Goal: Task Accomplishment & Management: Manage account settings

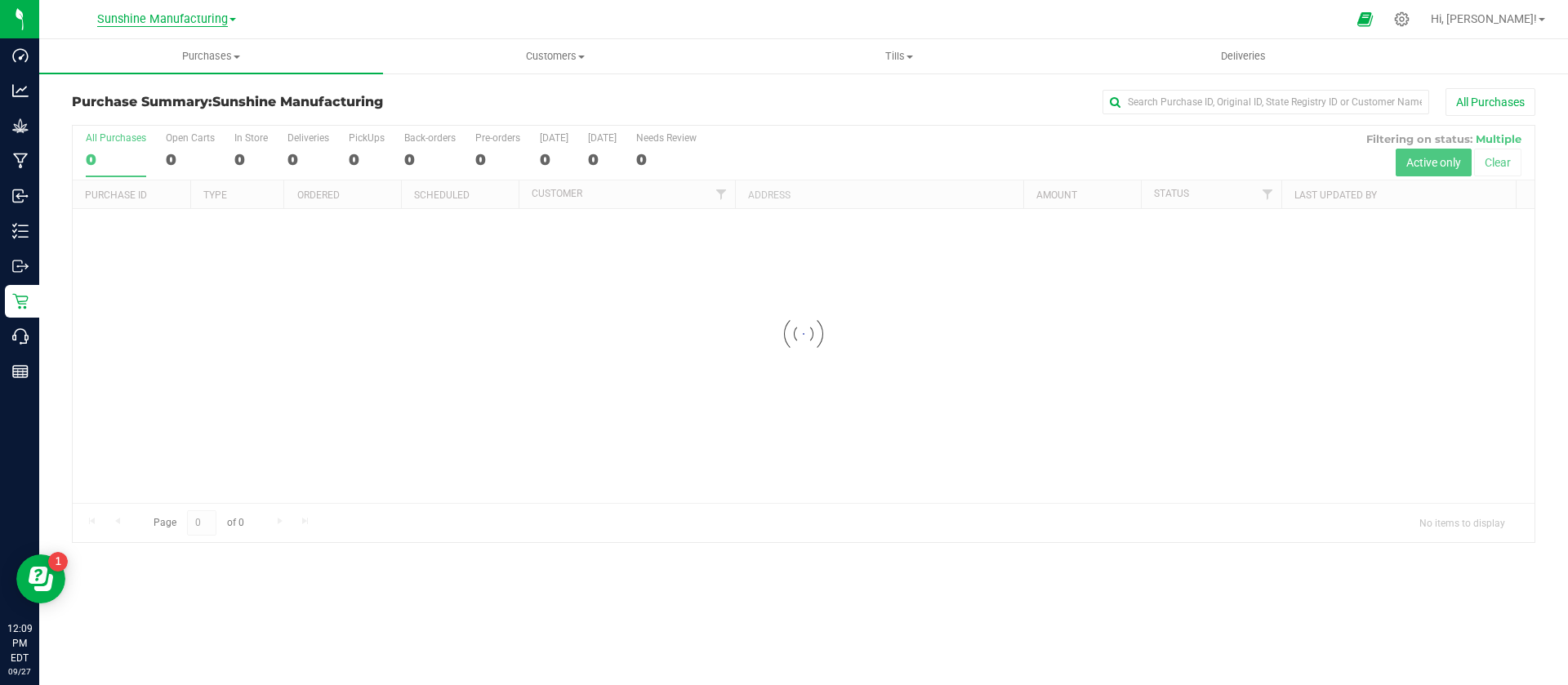
click at [182, 23] on span "Sunshine Manufacturing" at bounding box center [162, 19] width 130 height 14
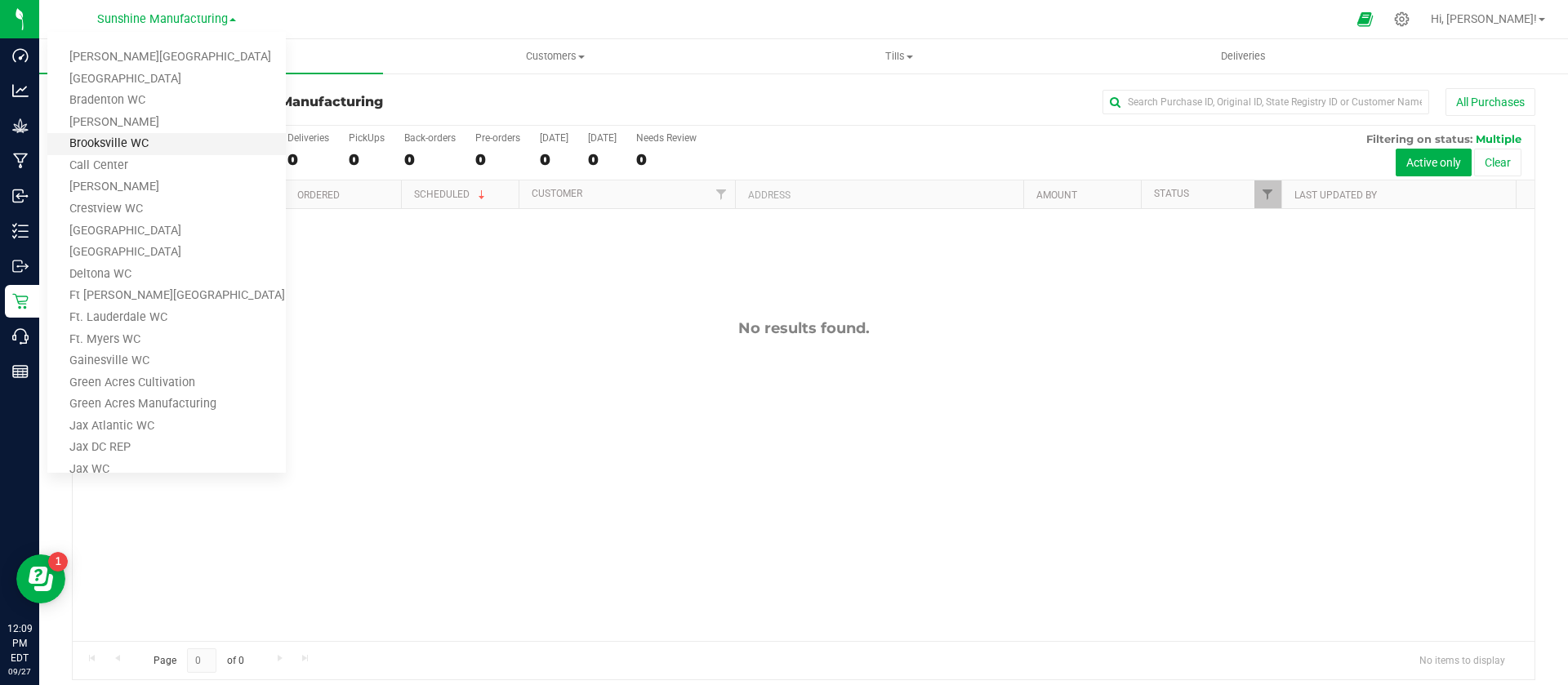
click at [160, 137] on link "Brooksville WC" at bounding box center [166, 144] width 238 height 22
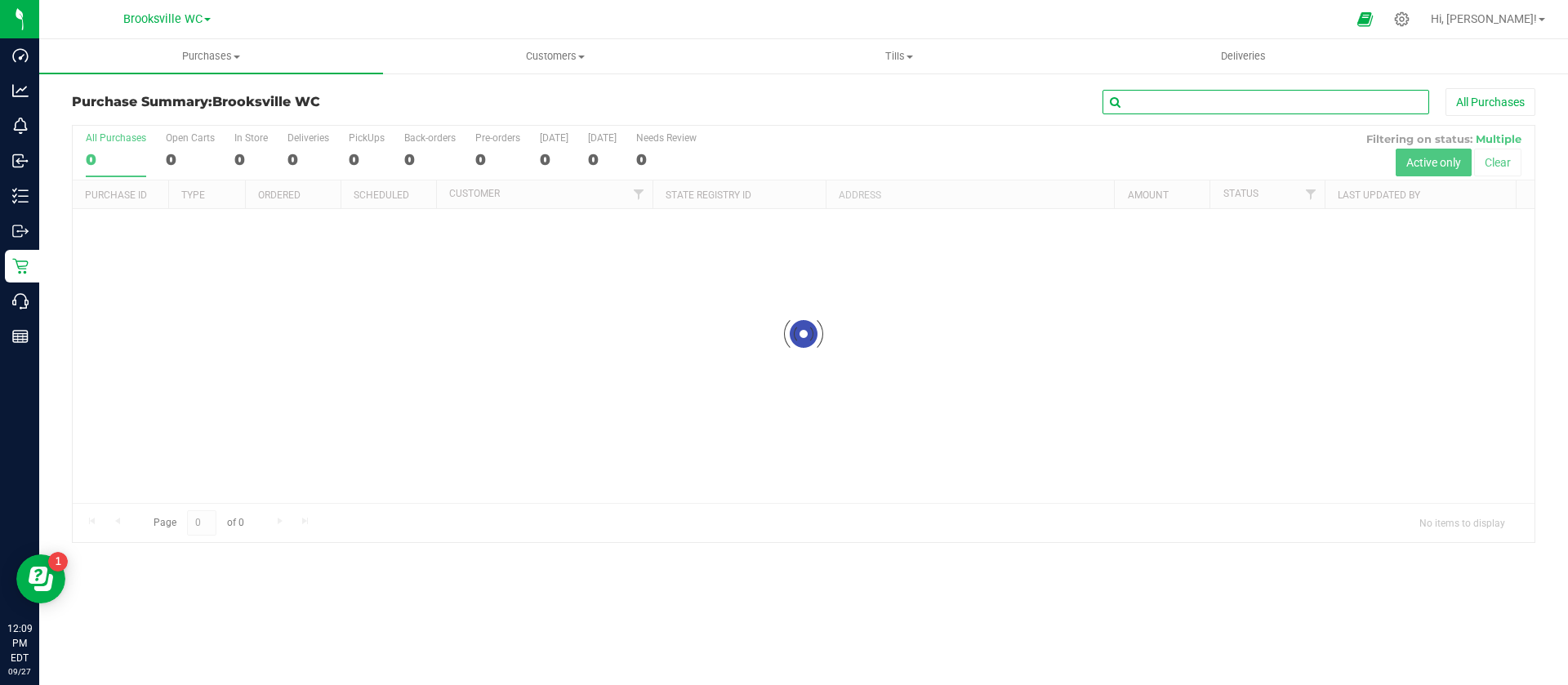
click at [1270, 104] on input "text" at bounding box center [1266, 102] width 327 height 24
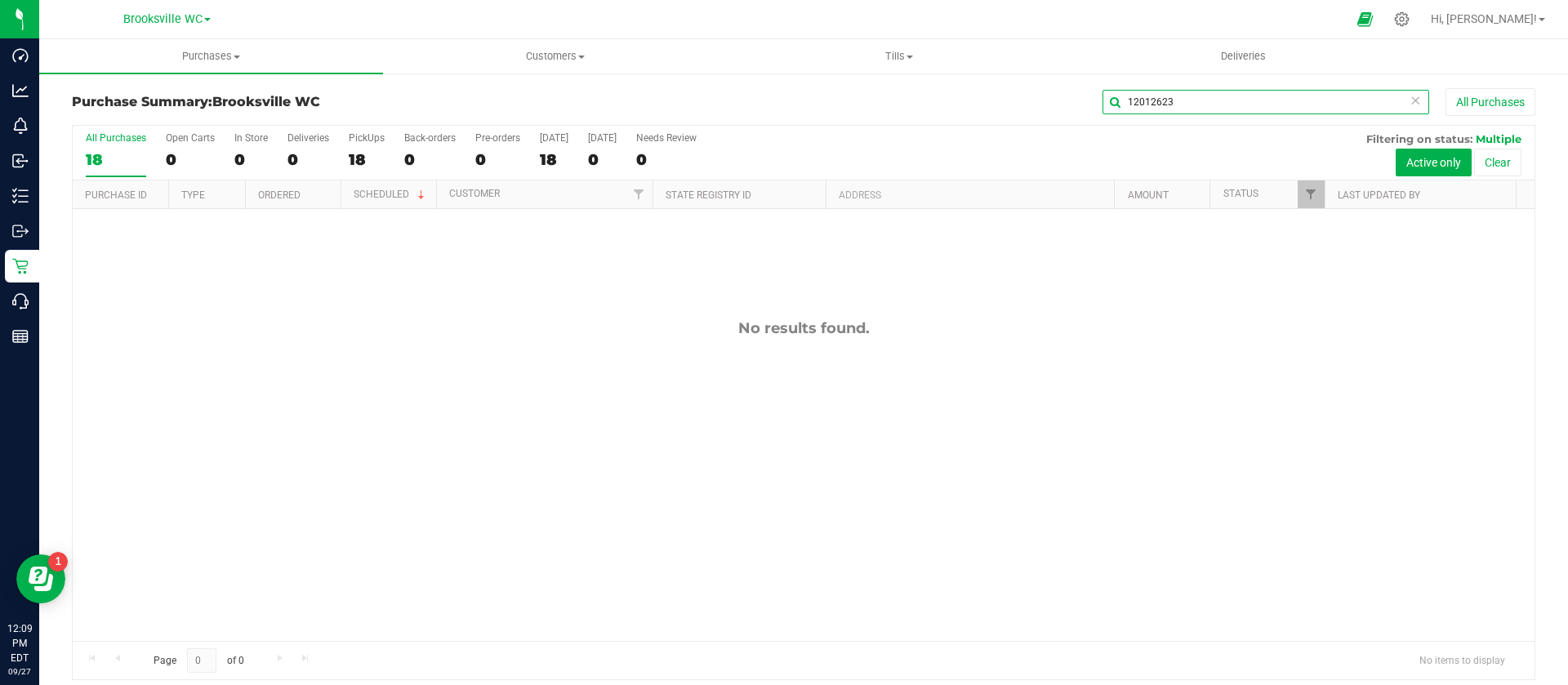
drag, startPoint x: 1204, startPoint y: 103, endPoint x: 793, endPoint y: 100, distance: 411.0
click at [793, 100] on div "12012623 All Purchases" at bounding box center [1047, 102] width 975 height 28
type input "12012623"
click at [1445, 99] on button "All Purchases" at bounding box center [1490, 102] width 90 height 28
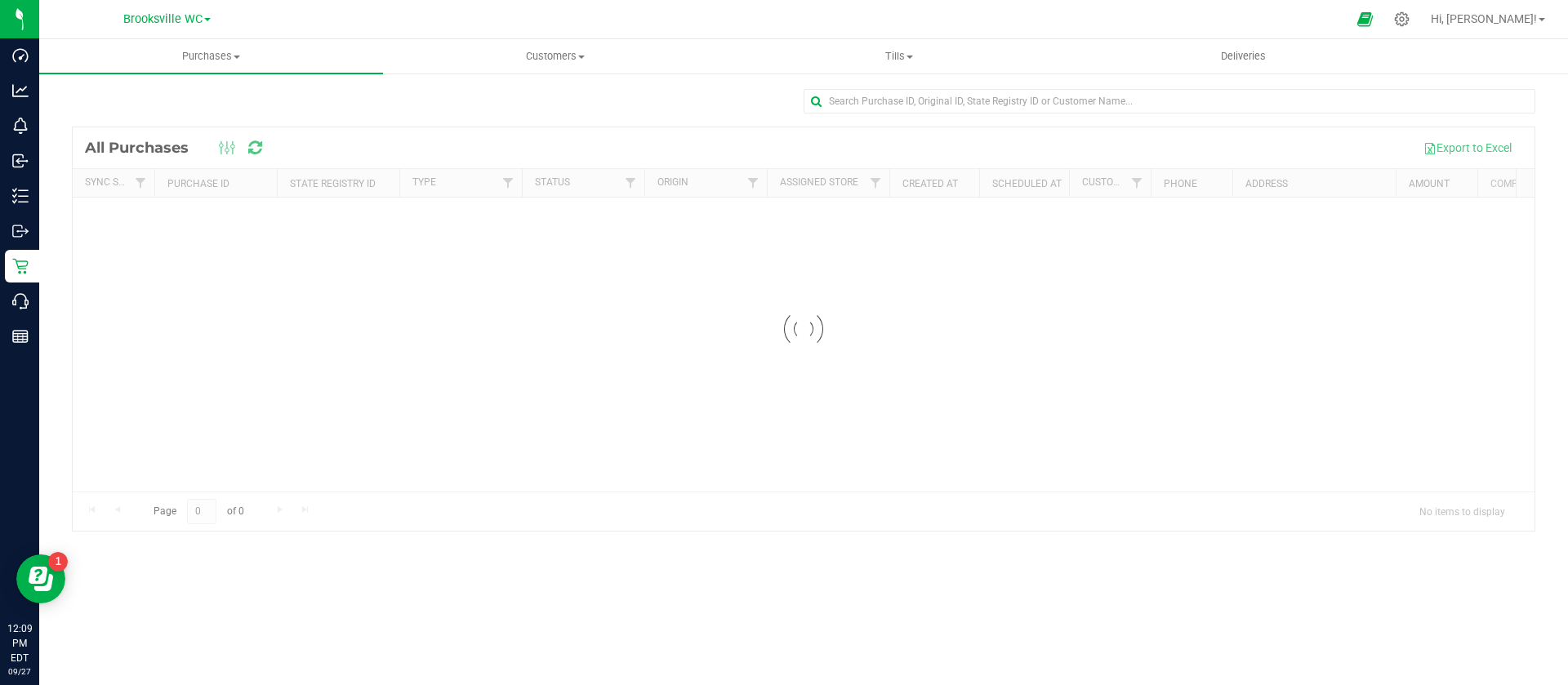
click at [1290, 88] on div "Loading... All Purchases Export to Excel Sync Status Purchase ID State Registry…" at bounding box center [803, 310] width 1463 height 443
click at [1241, 94] on input "text" at bounding box center [1169, 101] width 731 height 24
paste input "12012623"
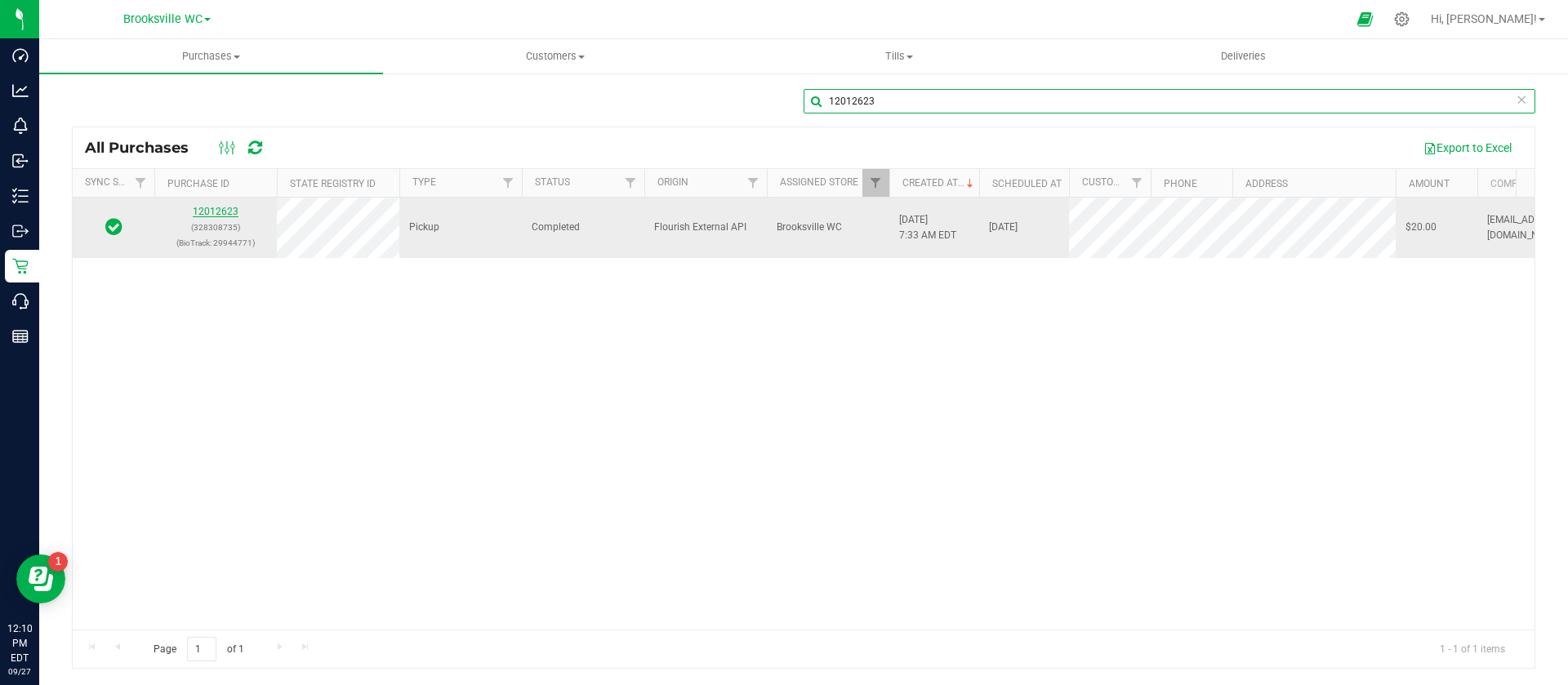
type input "12012623"
click at [220, 211] on link "12012623" at bounding box center [215, 211] width 45 height 12
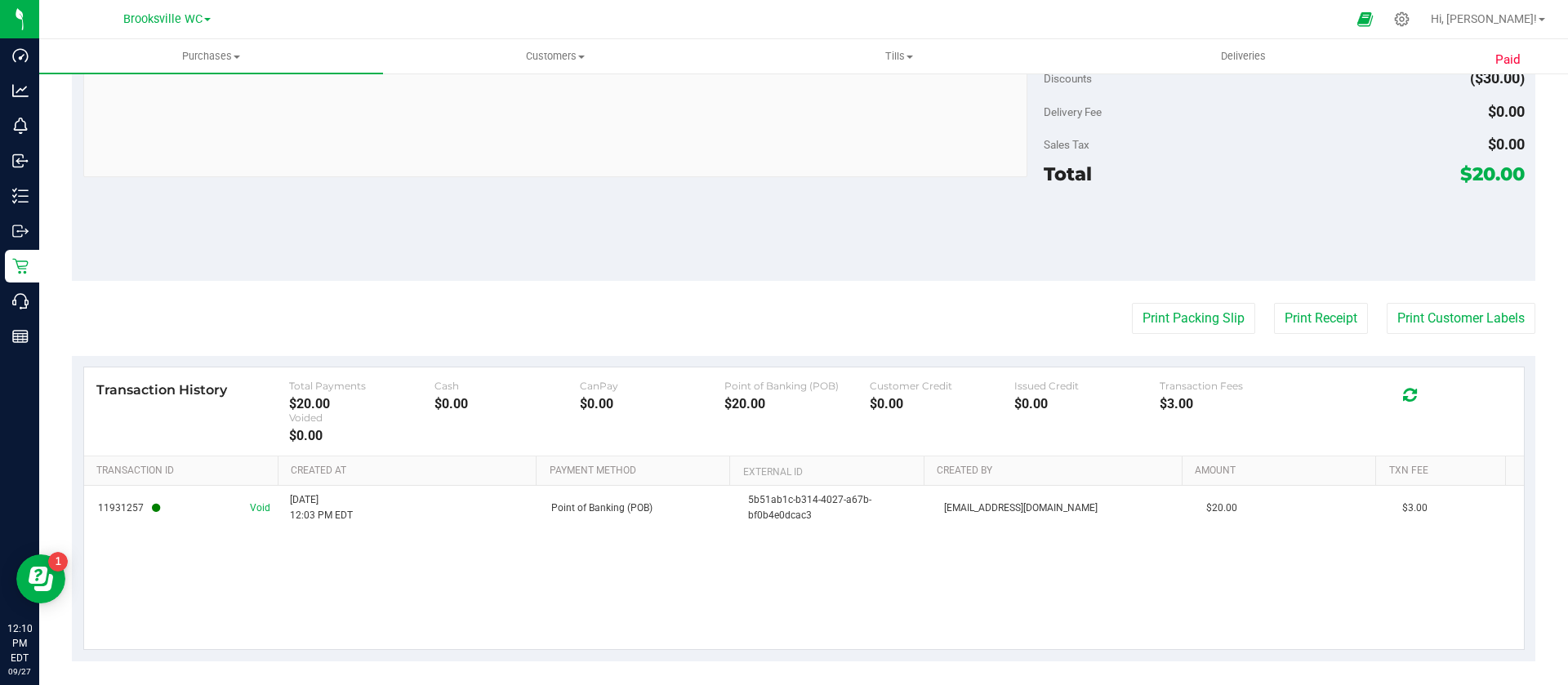
scroll to position [659, 0]
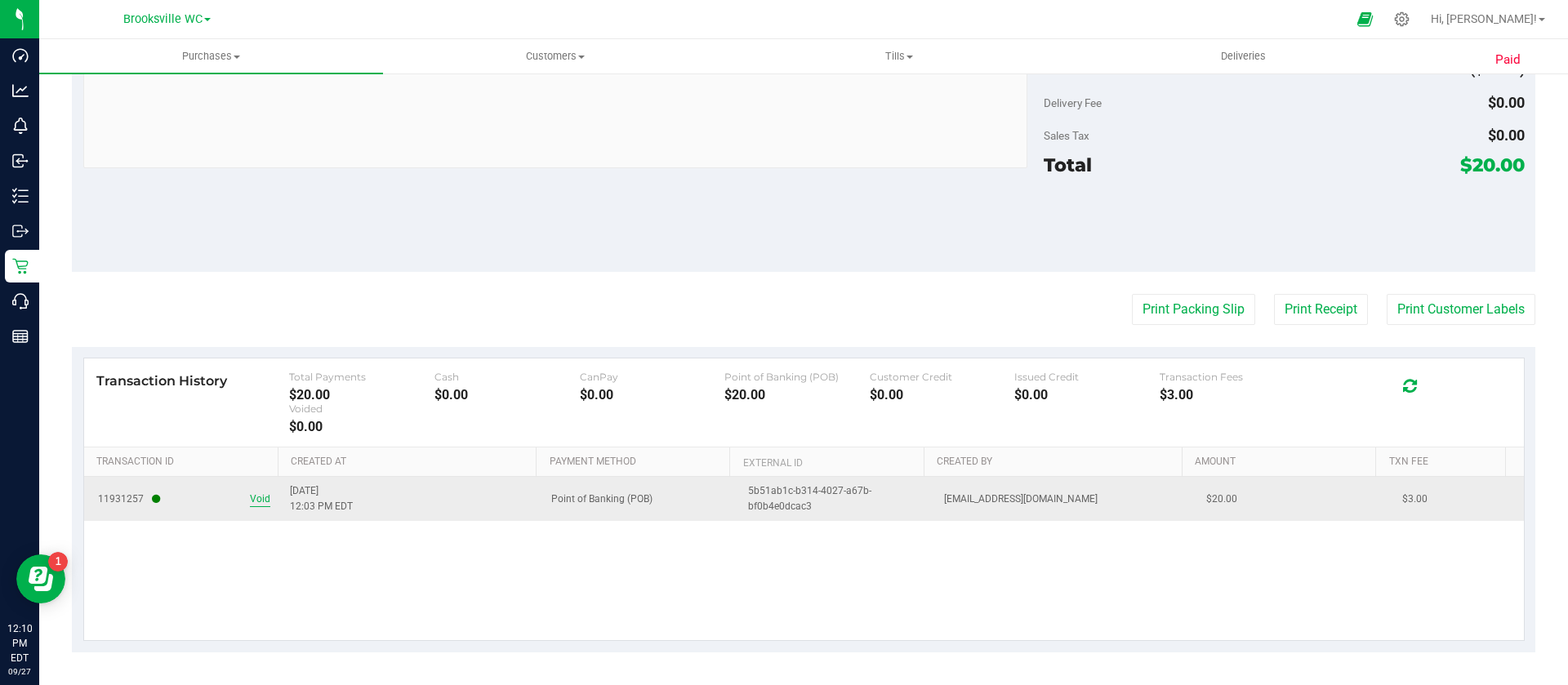
click at [258, 503] on span "Void" at bounding box center [260, 499] width 20 height 15
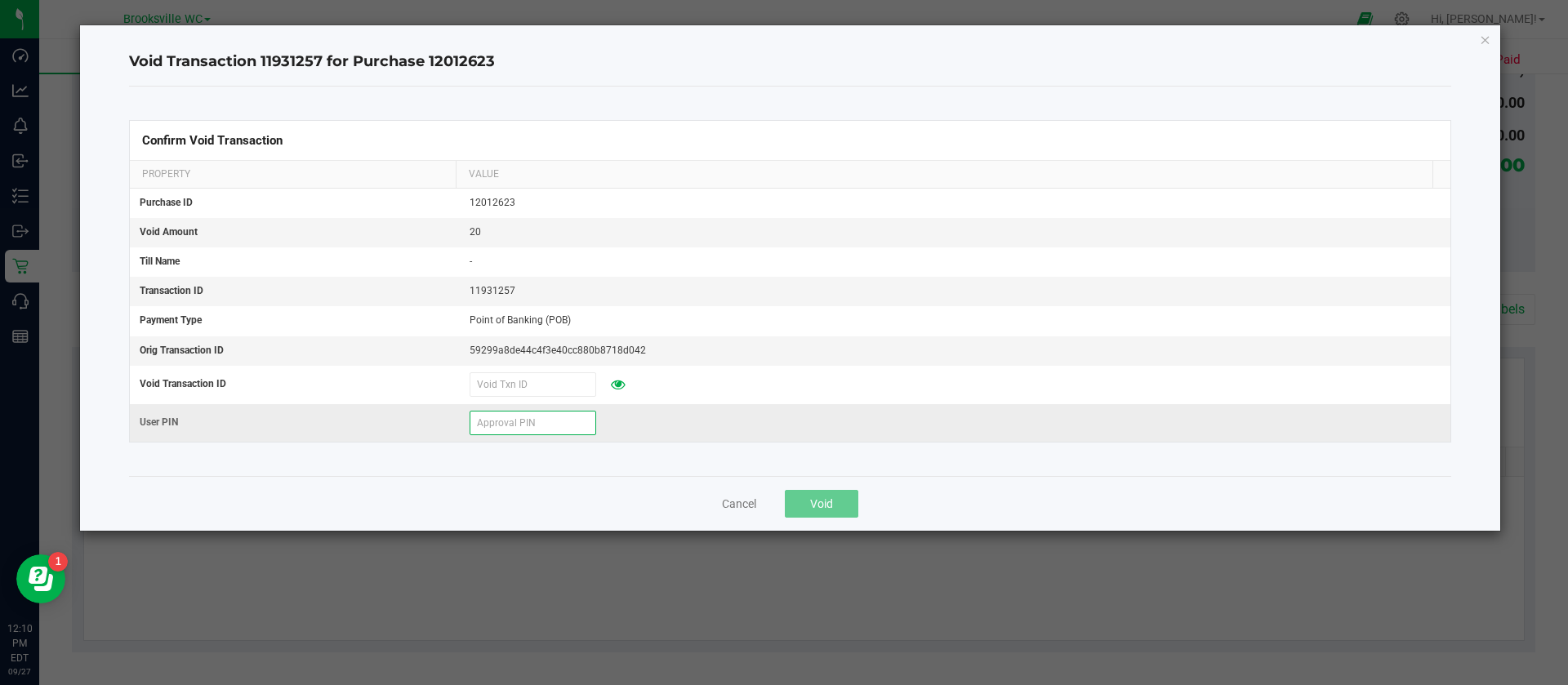
click at [525, 427] on input "text" at bounding box center [533, 422] width 126 height 24
type input "527962"
click at [842, 493] on button "Void" at bounding box center [821, 503] width 73 height 28
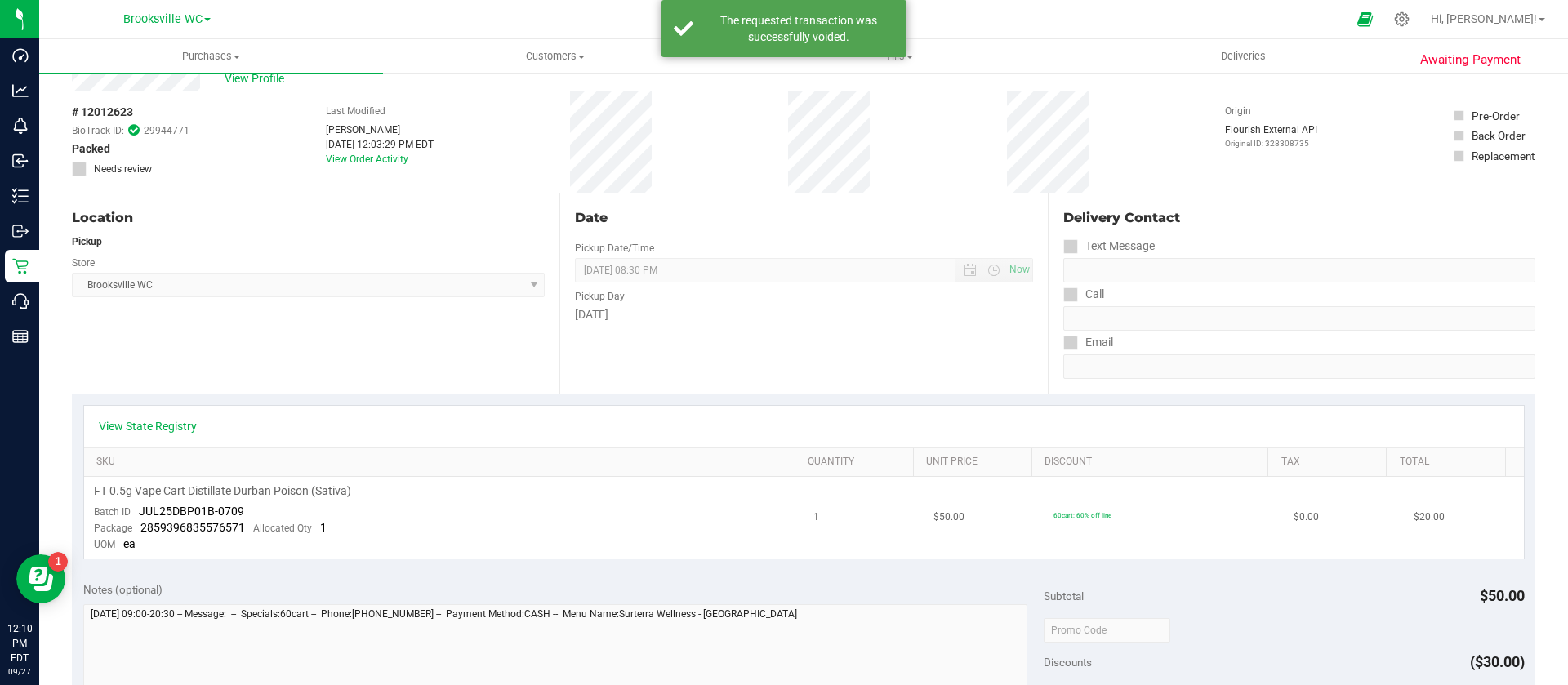
scroll to position [0, 0]
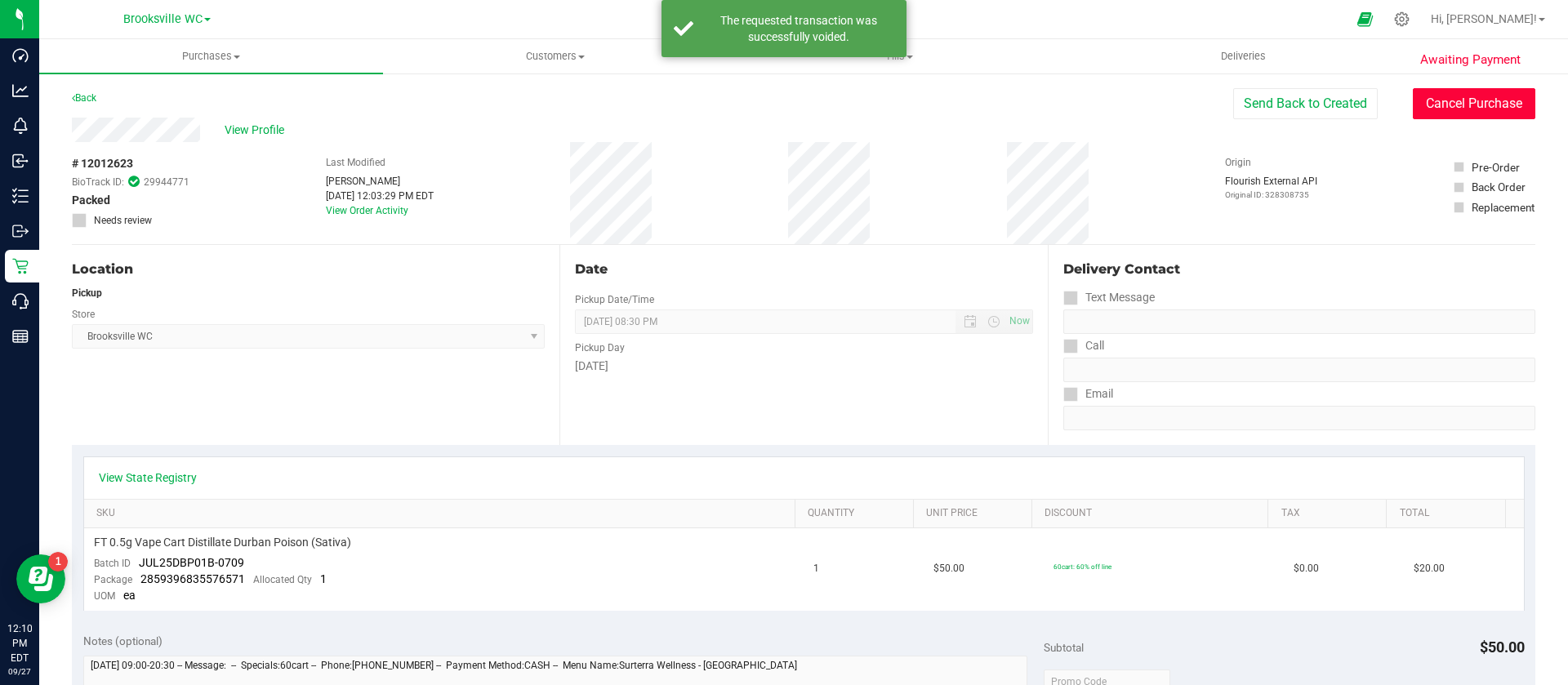
click at [1496, 113] on button "Cancel Purchase" at bounding box center [1474, 104] width 123 height 31
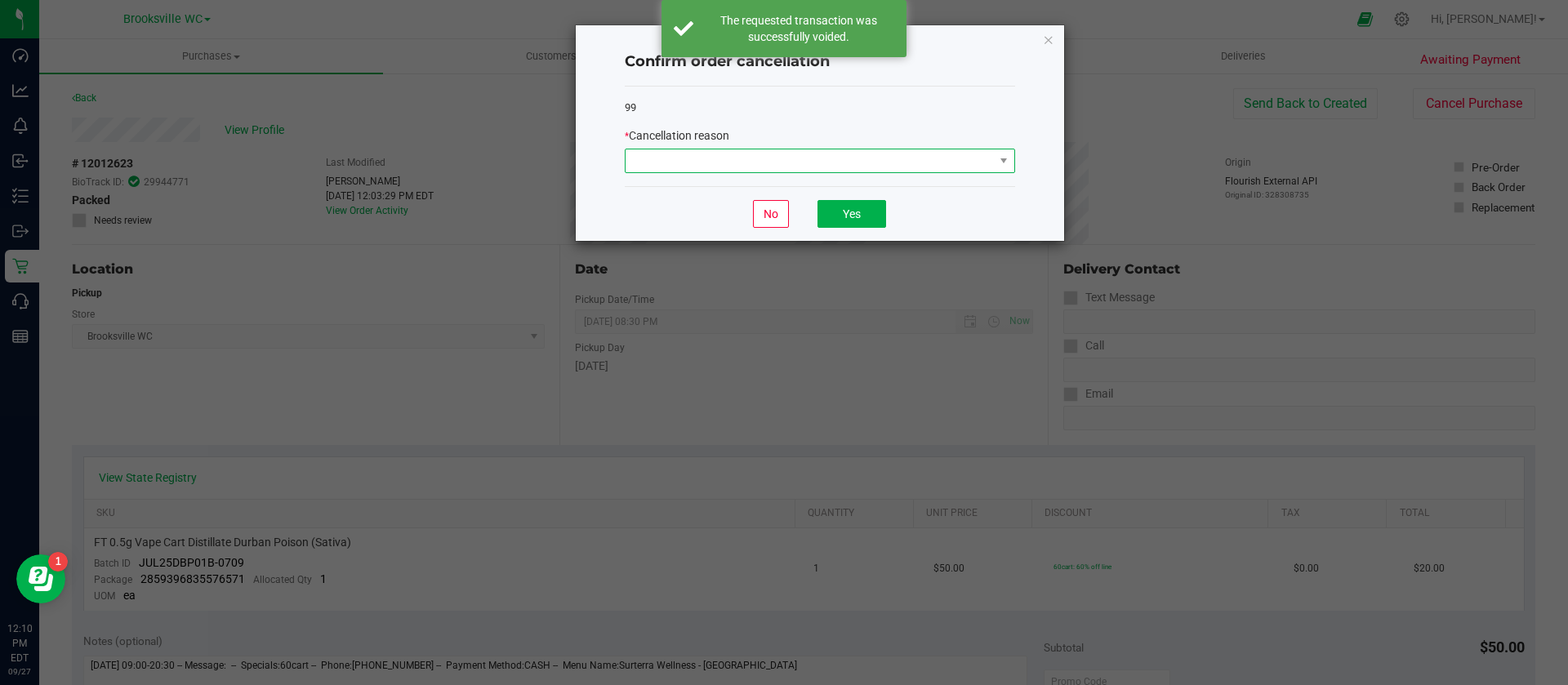
click at [674, 161] on span at bounding box center [810, 161] width 369 height 23
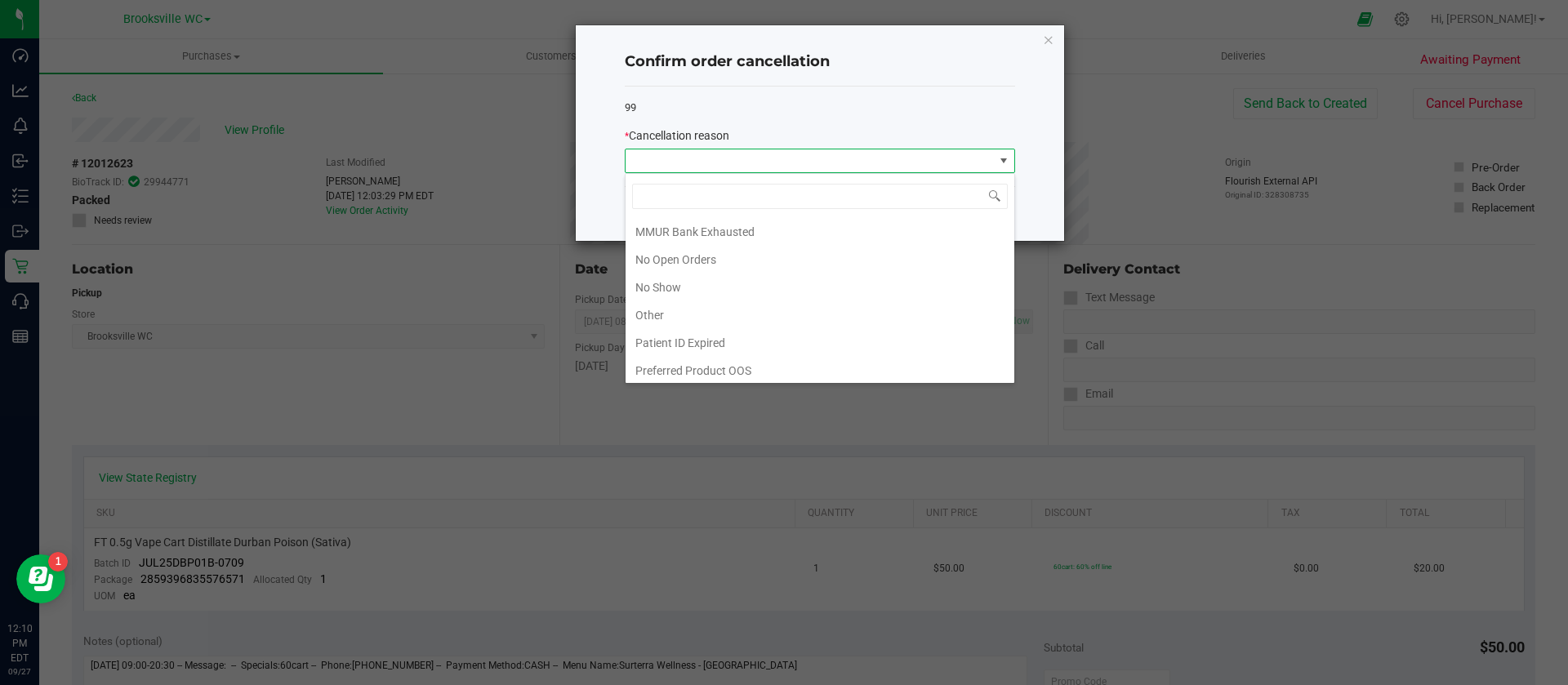
scroll to position [142, 0]
click at [779, 311] on li "Other" at bounding box center [820, 311] width 389 height 28
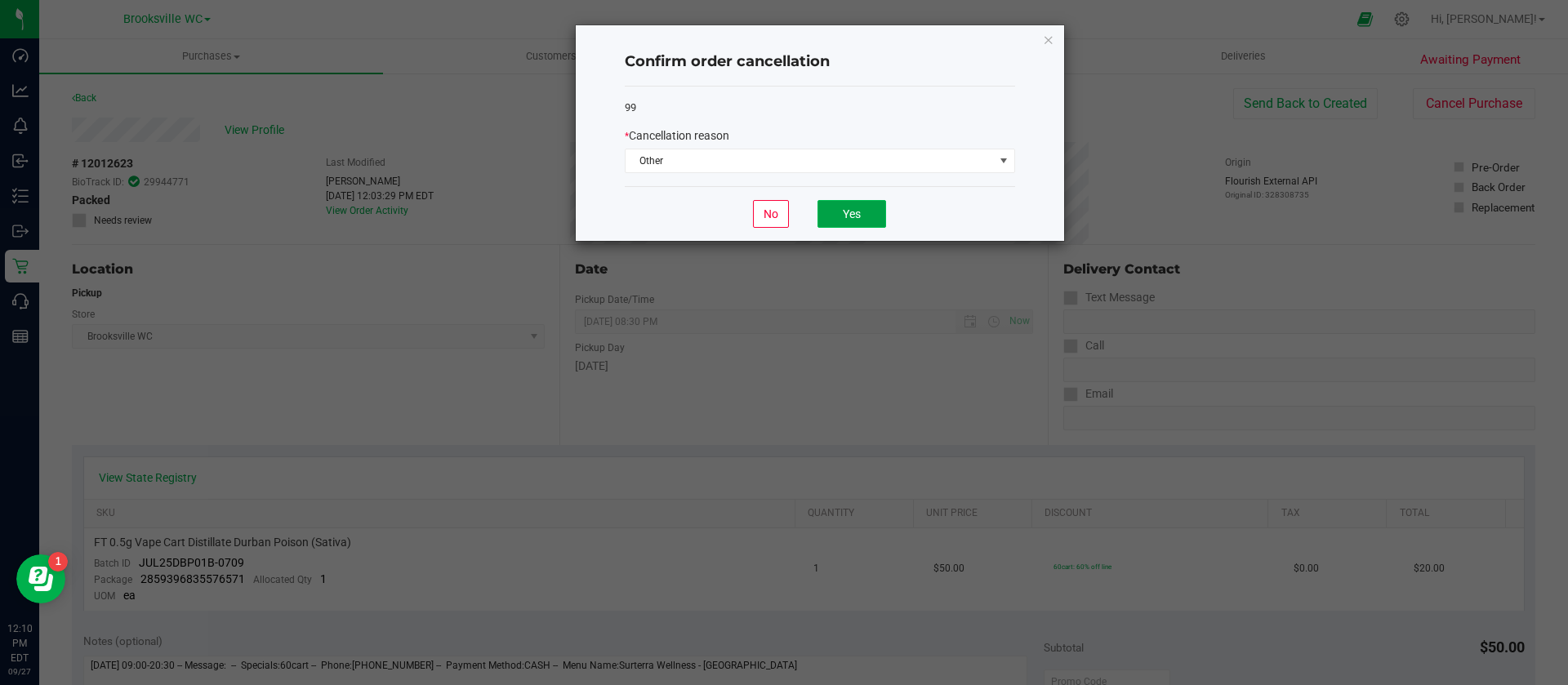
click at [842, 220] on button "Yes" at bounding box center [851, 214] width 68 height 28
